Goal: Find specific page/section: Find specific page/section

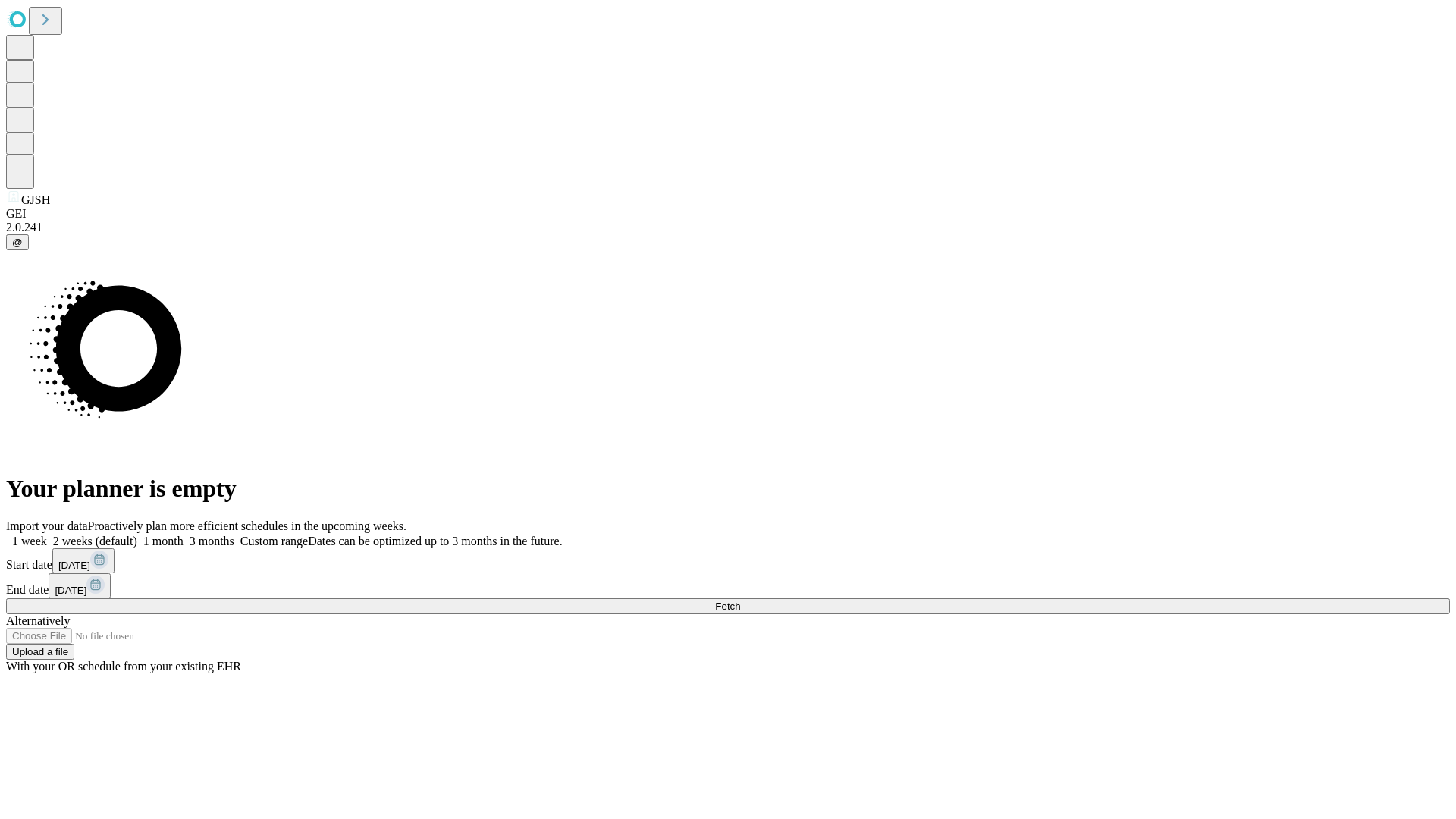
click at [740, 601] on span "Fetch" at bounding box center [728, 606] width 25 height 11
